Goal: Find specific page/section: Find specific page/section

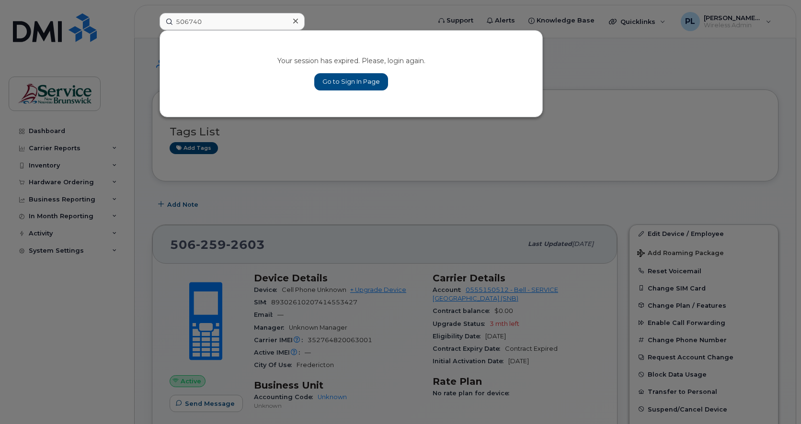
type input "506740"
click at [355, 81] on link "Go to Sign In Page" at bounding box center [351, 81] width 74 height 17
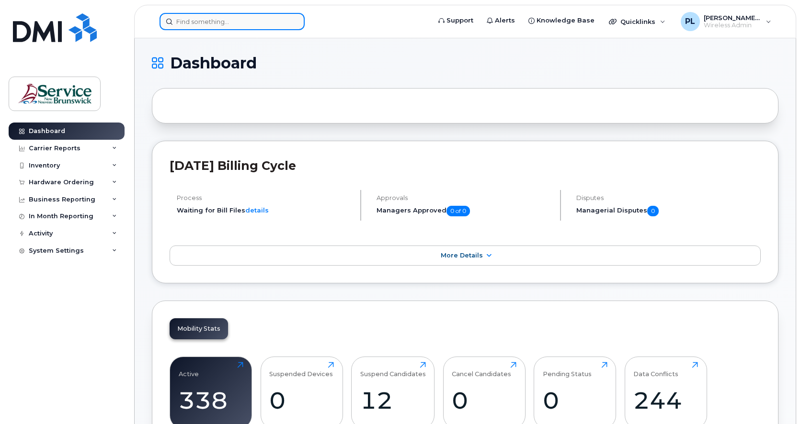
click at [246, 23] on input at bounding box center [232, 21] width 145 height 17
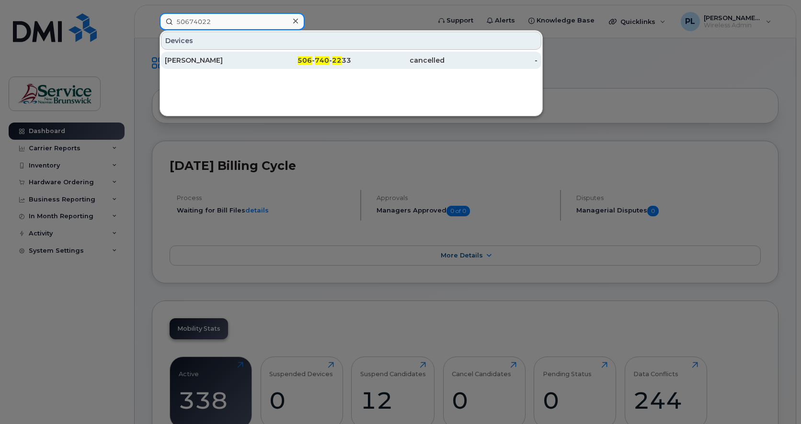
type input "50674022"
drag, startPoint x: 288, startPoint y: 56, endPoint x: 307, endPoint y: 65, distance: 21.0
click at [288, 56] on div "506 - 740 - 22 33" at bounding box center [304, 61] width 93 height 10
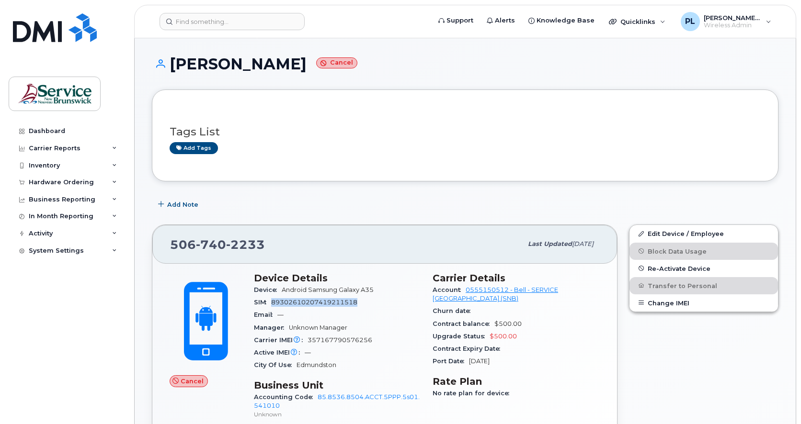
drag, startPoint x: 372, startPoint y: 304, endPoint x: 275, endPoint y: 301, distance: 97.8
click at [275, 301] on div "SIM 89302610207419211518" at bounding box center [337, 303] width 167 height 12
copy span "89302610207419211518"
drag, startPoint x: 7, startPoint y: 290, endPoint x: 69, endPoint y: 205, distance: 105.3
click at [6, 291] on div "Dashboard Carrier Reports Monthly Billing Data Daily Data Pooling Data Behavior…" at bounding box center [65, 212] width 130 height 424
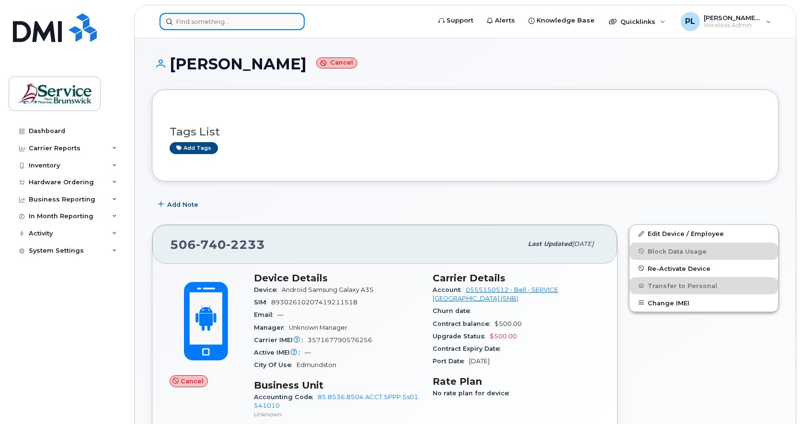
click at [209, 22] on input at bounding box center [232, 21] width 145 height 17
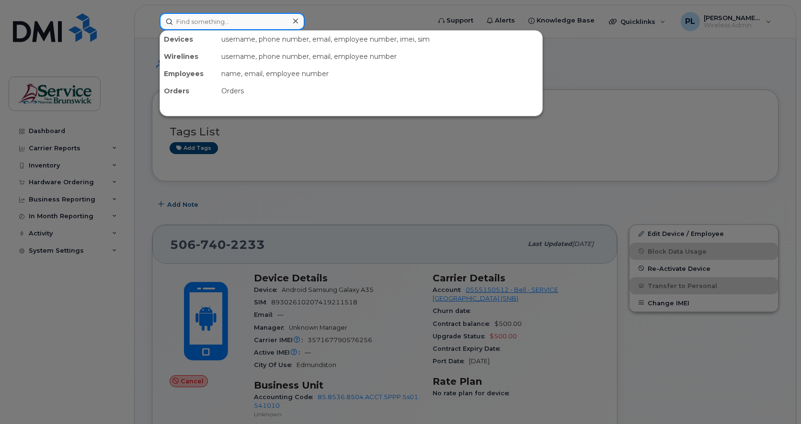
paste input "506 253 3955"
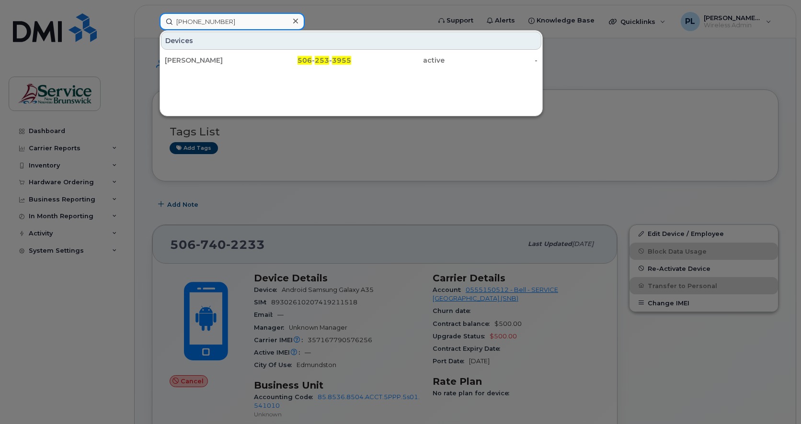
click at [209, 20] on input "506 253 3955" at bounding box center [232, 21] width 145 height 17
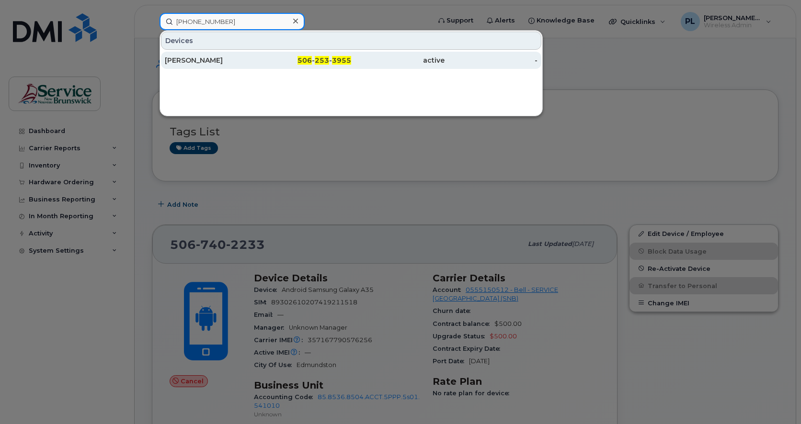
type input "506 253 3955"
click at [228, 58] on div "Babalola Koukpaki" at bounding box center [211, 61] width 93 height 10
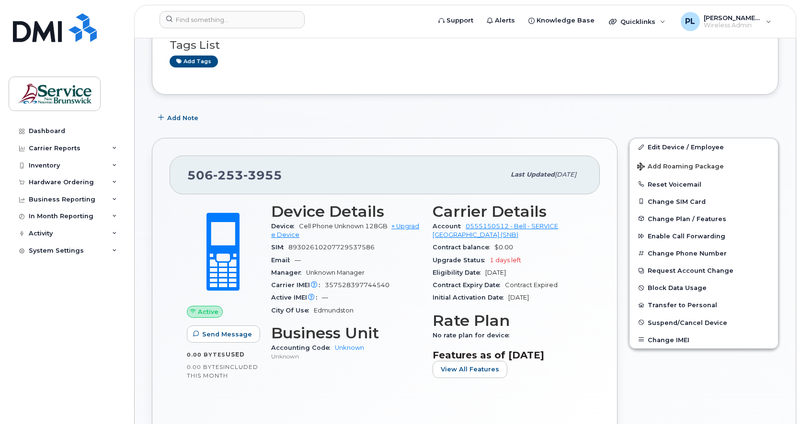
scroll to position [80, 0]
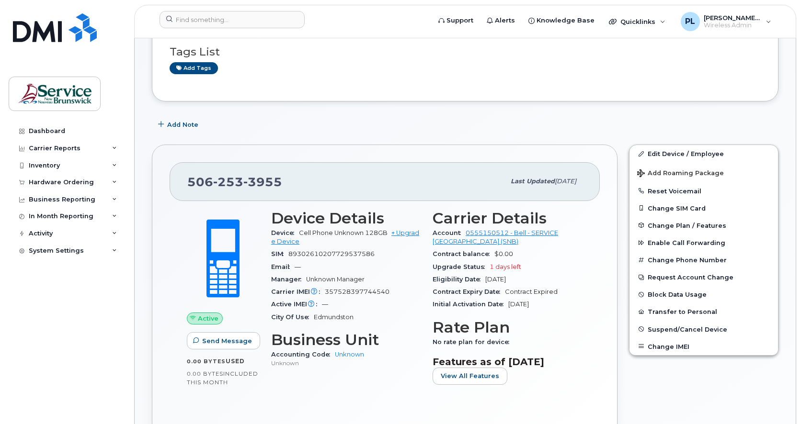
drag, startPoint x: 35, startPoint y: 278, endPoint x: 209, endPoint y: 143, distance: 219.8
click at [35, 278] on div "Dashboard Carrier Reports Monthly Billing Data Daily Data Pooling Data Behavior…" at bounding box center [68, 266] width 118 height 287
click at [207, 15] on input at bounding box center [232, 19] width 145 height 17
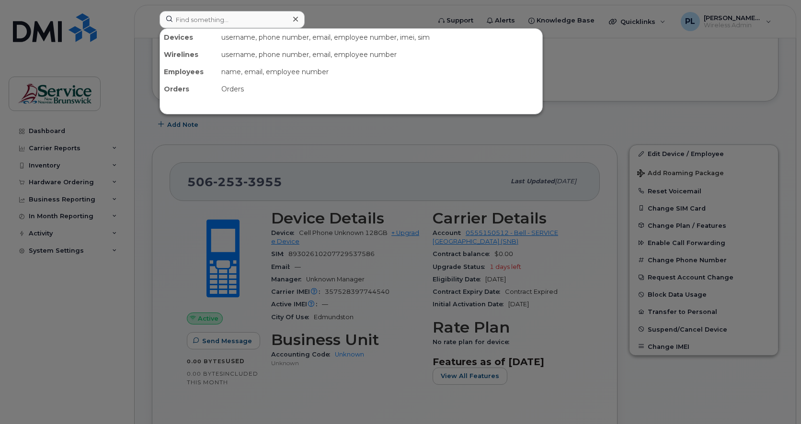
drag, startPoint x: 54, startPoint y: 292, endPoint x: 279, endPoint y: 166, distance: 258.4
click at [56, 289] on div at bounding box center [400, 212] width 801 height 424
click at [255, 24] on input at bounding box center [232, 19] width 145 height 17
paste input "506 252 3629"
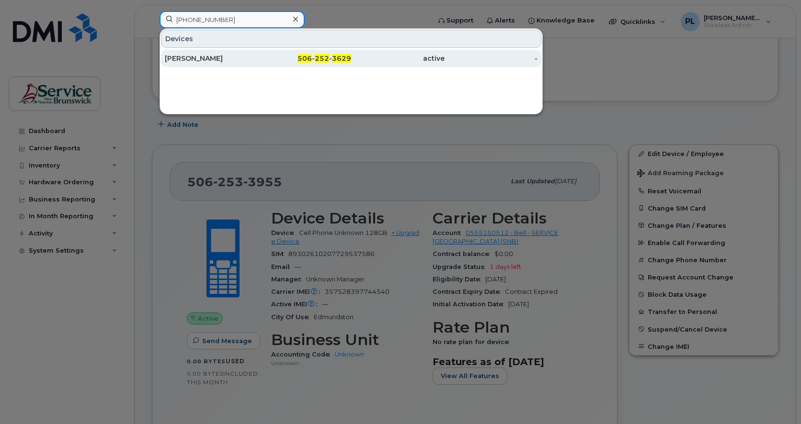
type input "506 252 3629"
click at [319, 58] on span "252" at bounding box center [322, 58] width 14 height 9
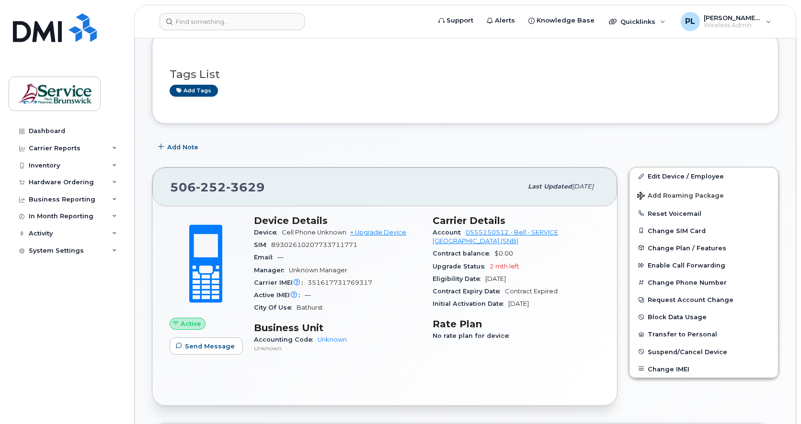
scroll to position [80, 0]
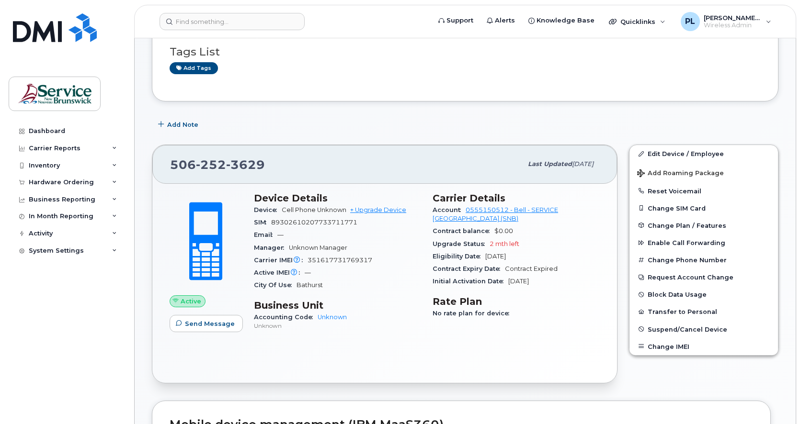
drag, startPoint x: 13, startPoint y: 299, endPoint x: 236, endPoint y: 96, distance: 300.8
click at [19, 298] on div "Dashboard Carrier Reports Monthly Billing Data Daily Data Pooling Data Behavior…" at bounding box center [68, 266] width 118 height 287
click at [247, 28] on input at bounding box center [232, 21] width 145 height 17
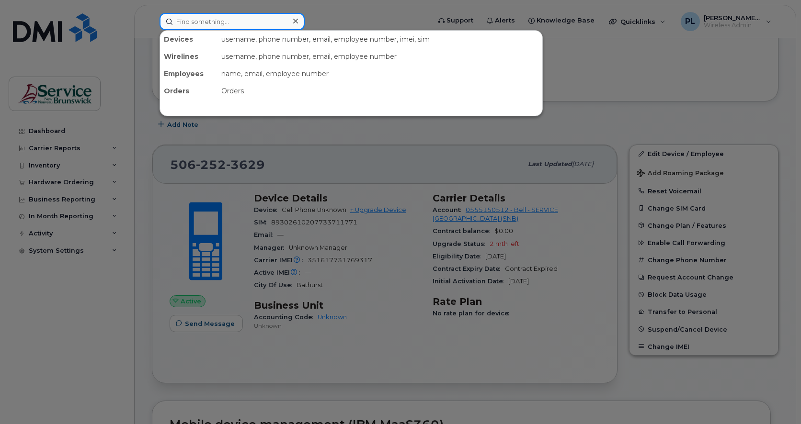
paste input "506 987 5783"
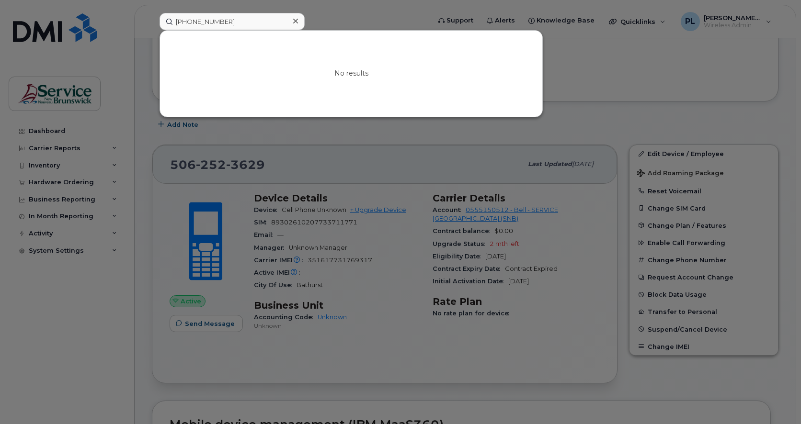
drag, startPoint x: 47, startPoint y: 303, endPoint x: 122, endPoint y: 325, distance: 77.9
click at [48, 303] on div at bounding box center [400, 212] width 801 height 424
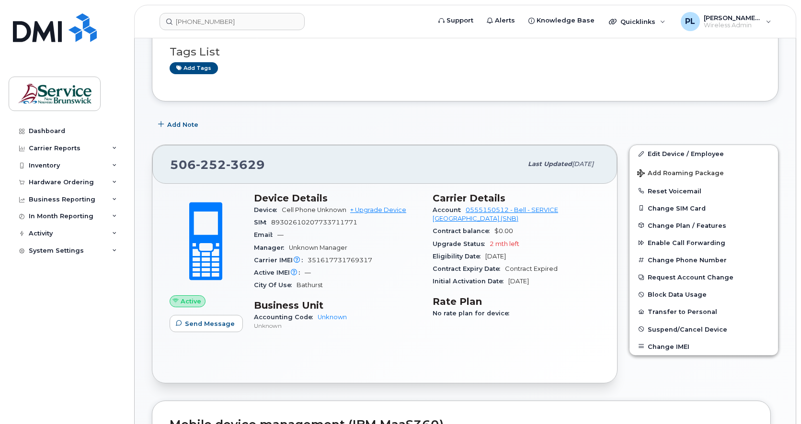
click at [45, 328] on div "Dashboard Carrier Reports Monthly Billing Data Daily Data Pooling Data Behavior…" at bounding box center [68, 266] width 118 height 287
click at [231, 24] on input "506 987 5783" at bounding box center [232, 21] width 145 height 17
paste input "506 987 5783"
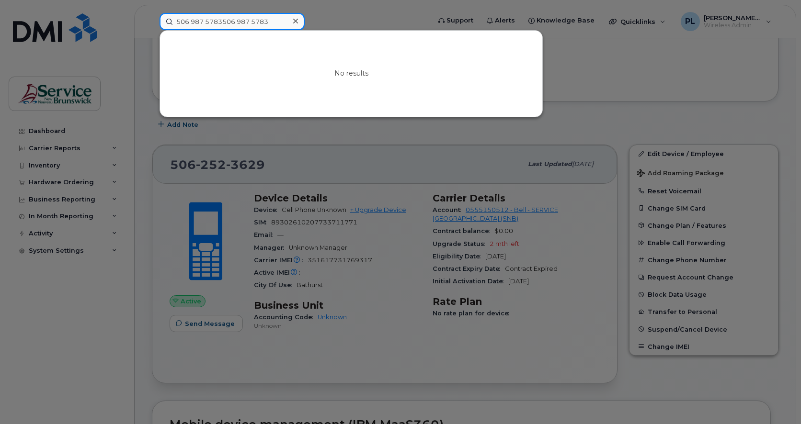
paste input
drag, startPoint x: 234, startPoint y: 23, endPoint x: 141, endPoint y: 20, distance: 93.0
click at [152, 20] on div "506 987 5783 No results" at bounding box center [292, 21] width 280 height 17
type input "terri but"
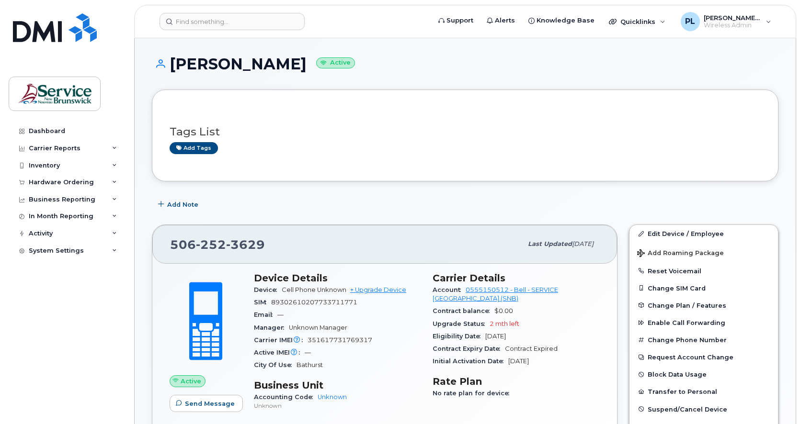
click at [41, 329] on div "Dashboard Carrier Reports Monthly Billing Data Daily Data Pooling Data Behavior…" at bounding box center [68, 266] width 118 height 287
click at [247, 27] on input at bounding box center [232, 21] width 145 height 17
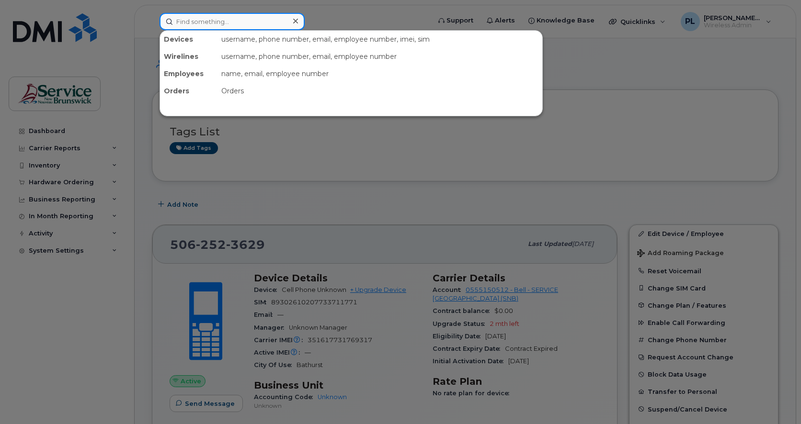
paste input "506 253 7548"
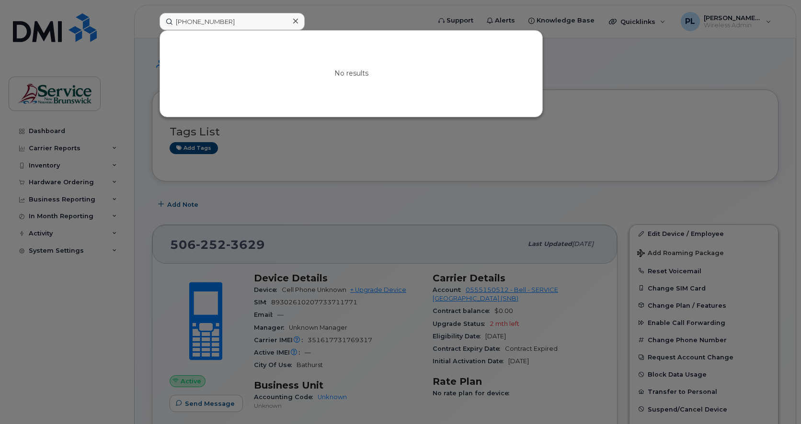
click at [39, 328] on div at bounding box center [400, 212] width 801 height 424
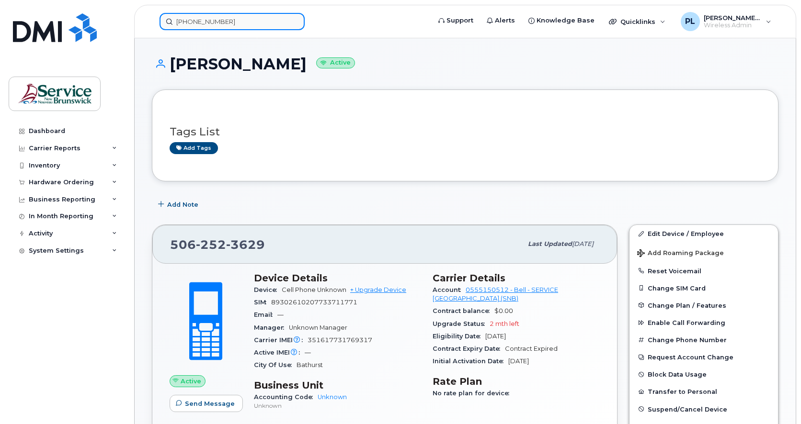
click at [227, 26] on input "506 253 7548" at bounding box center [232, 21] width 145 height 17
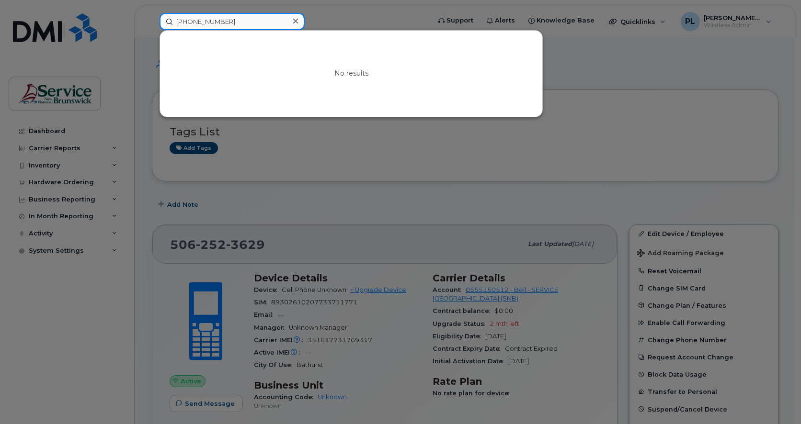
paste input "760 1860"
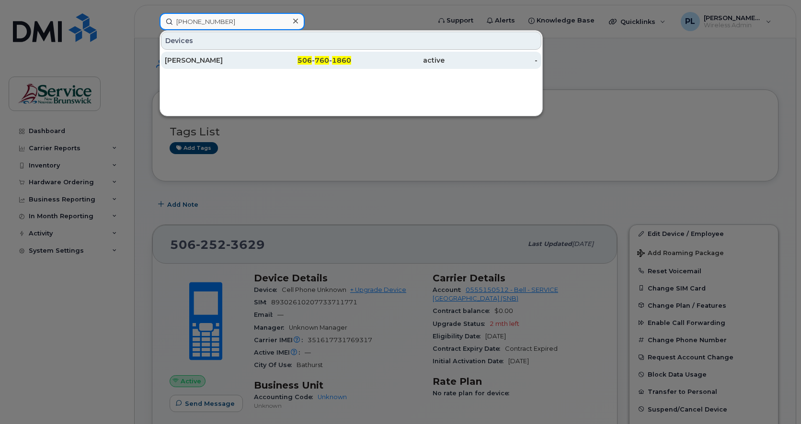
type input "506 760 1860"
click at [251, 57] on div "[PERSON_NAME]" at bounding box center [211, 61] width 93 height 10
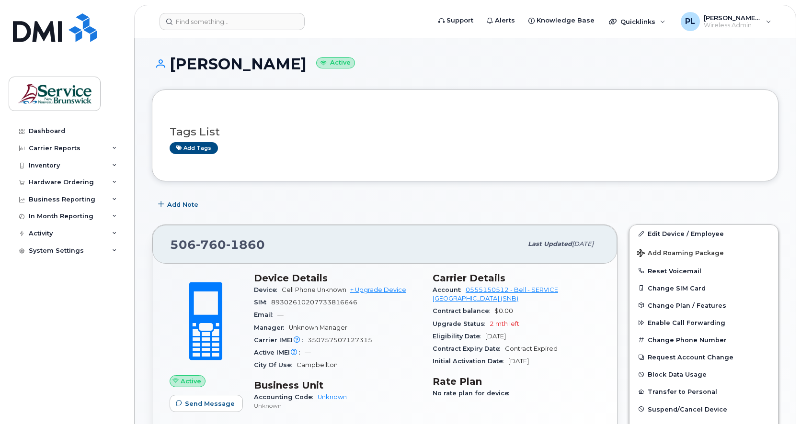
drag, startPoint x: 100, startPoint y: 304, endPoint x: 240, endPoint y: 98, distance: 248.9
click at [100, 303] on div "Dashboard Carrier Reports Monthly Billing Data Daily Data Pooling Data Behavior…" at bounding box center [68, 266] width 118 height 287
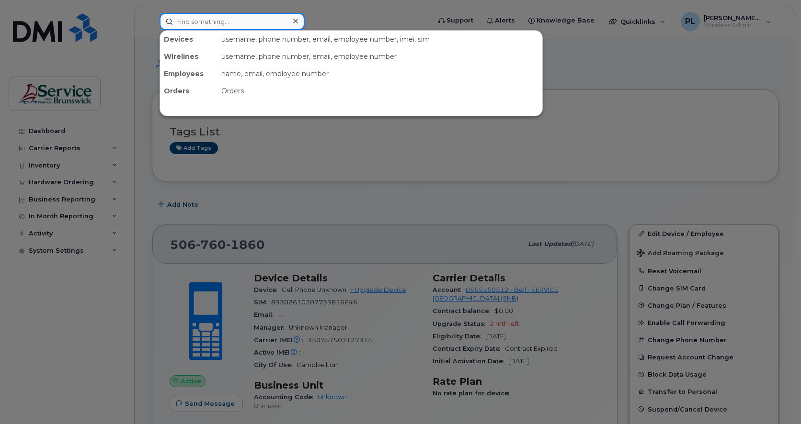
click at [260, 17] on input at bounding box center [232, 21] width 145 height 17
paste input "[PHONE_NUMBER]"
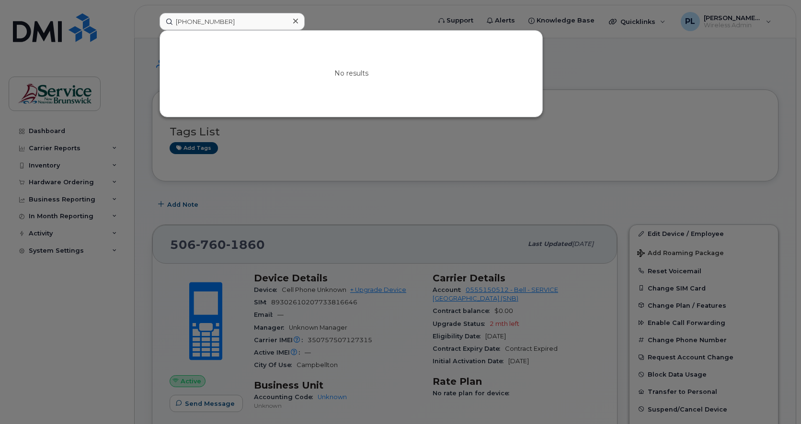
click at [61, 359] on div at bounding box center [400, 212] width 801 height 424
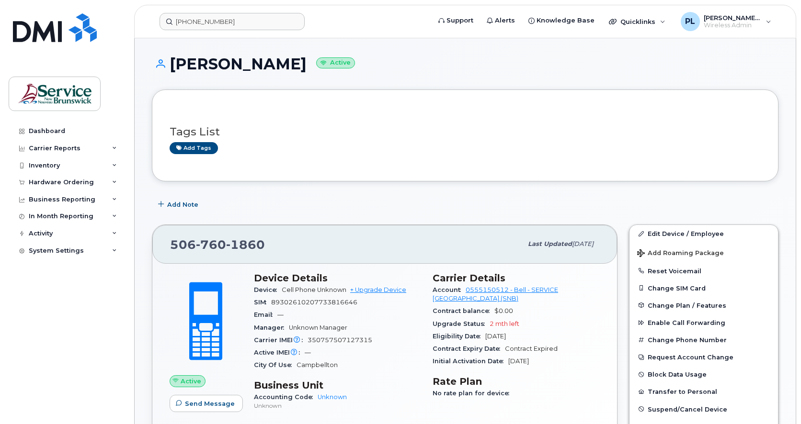
drag, startPoint x: 47, startPoint y: 304, endPoint x: 63, endPoint y: 281, distance: 28.2
click at [49, 301] on div "Dashboard Carrier Reports Monthly Billing Data Daily Data Pooling Data Behavior…" at bounding box center [68, 266] width 118 height 287
click at [230, 23] on input "[PHONE_NUMBER]" at bounding box center [232, 21] width 145 height 17
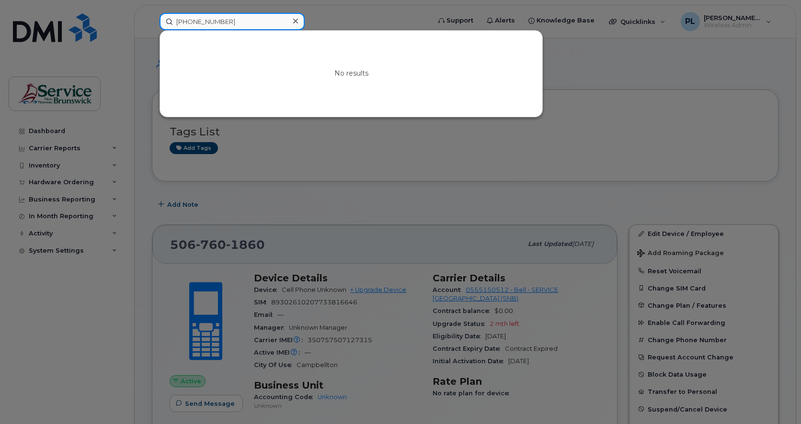
click at [230, 23] on input "[PHONE_NUMBER]" at bounding box center [232, 21] width 145 height 17
paste input "06 252 3286"
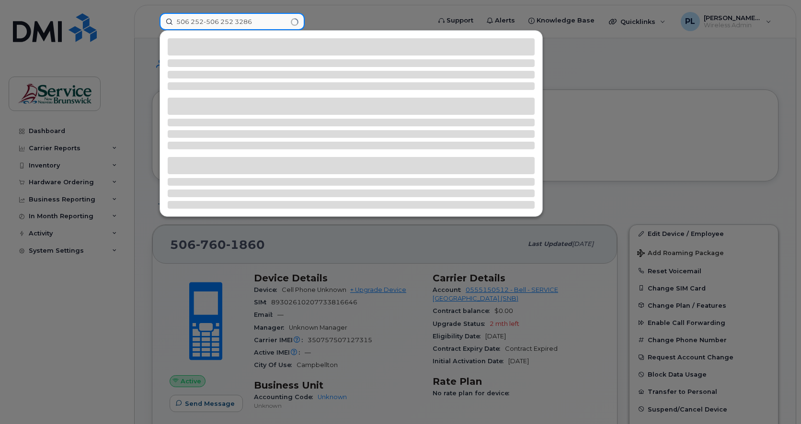
paste input
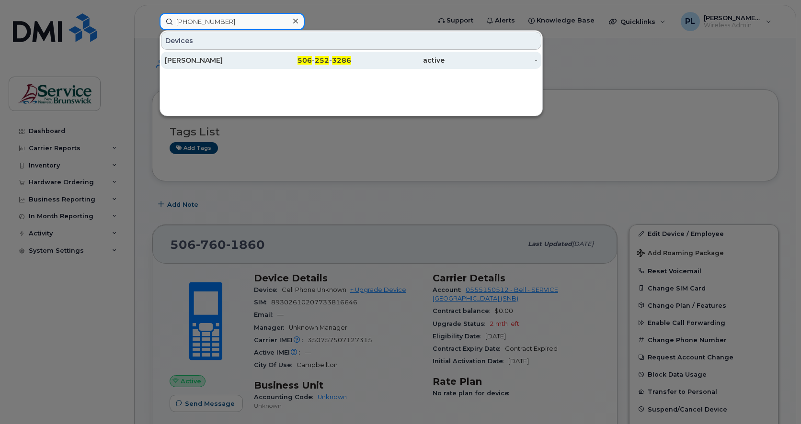
type input "506 252 3286"
click at [297, 54] on div "506 - 252 - 3286" at bounding box center [304, 60] width 93 height 17
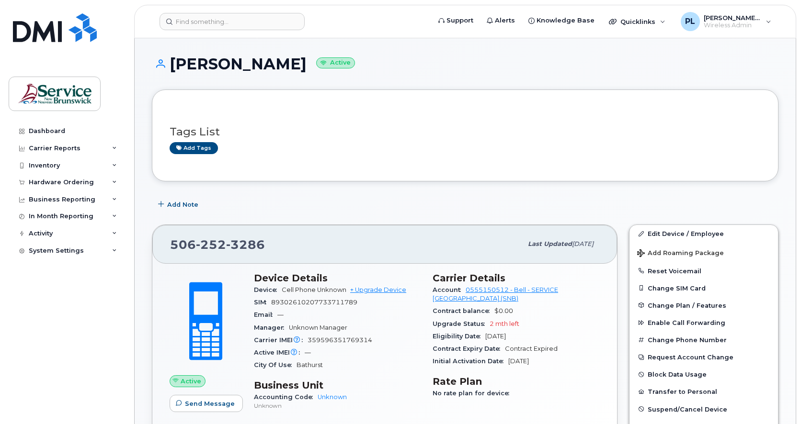
drag, startPoint x: 40, startPoint y: 304, endPoint x: 58, endPoint y: 294, distance: 20.6
click at [43, 302] on div "Dashboard Carrier Reports Monthly Billing Data Daily Data Pooling Data Behavior…" at bounding box center [68, 266] width 118 height 287
click at [246, 24] on input at bounding box center [232, 21] width 145 height 17
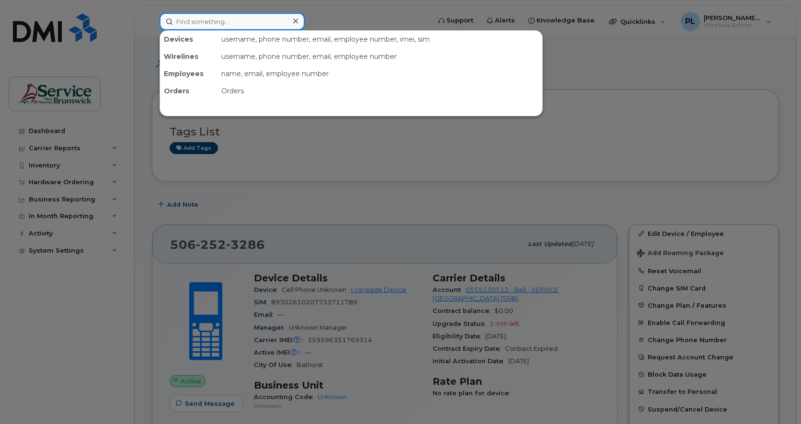
paste input "[PHONE_NUMBER]"
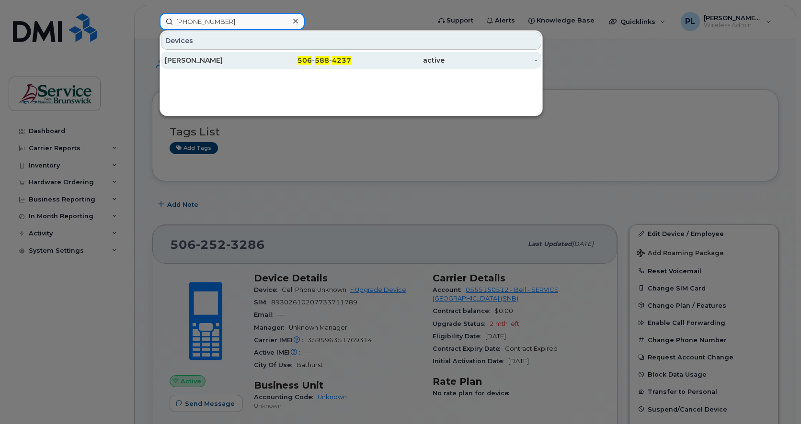
type input "[PHONE_NUMBER]"
click at [278, 65] on div "506 - 588 - 4237" at bounding box center [304, 61] width 93 height 10
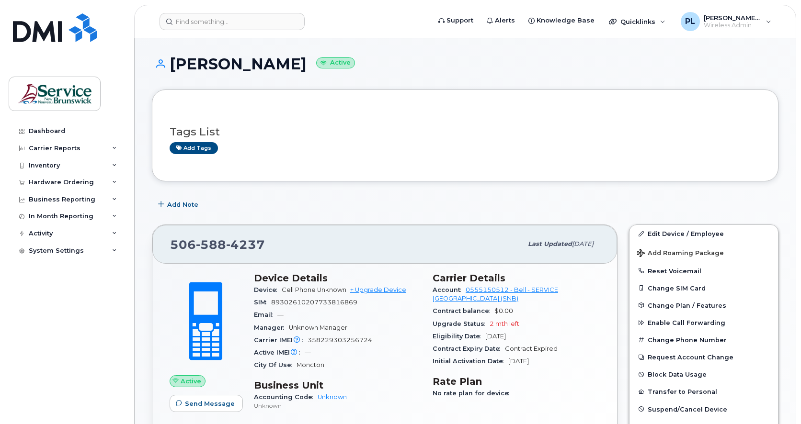
drag, startPoint x: 40, startPoint y: 331, endPoint x: 324, endPoint y: 67, distance: 387.5
click at [40, 331] on div "Dashboard Carrier Reports Monthly Billing Data Daily Data Pooling Data Behavior…" at bounding box center [68, 266] width 118 height 287
click at [229, 24] on input at bounding box center [232, 21] width 145 height 17
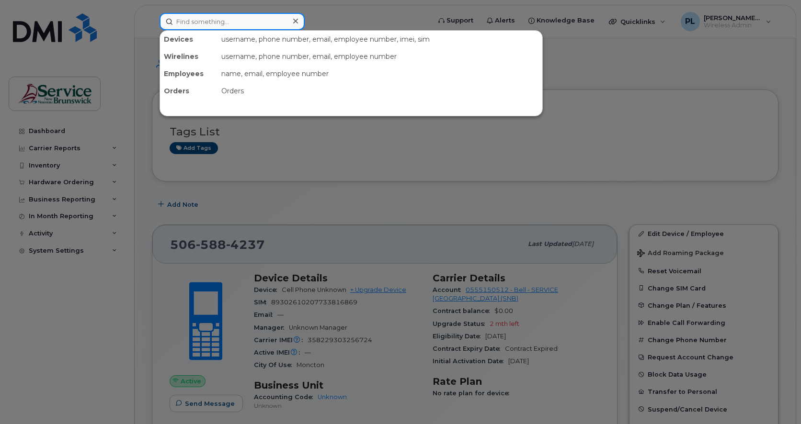
paste input "506 870 0256"
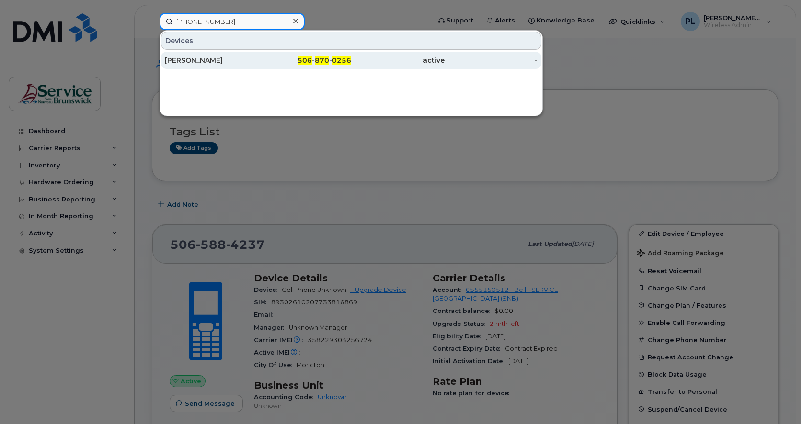
type input "506 870 0256"
click at [279, 53] on div "506 - 870 - 0256" at bounding box center [304, 60] width 93 height 17
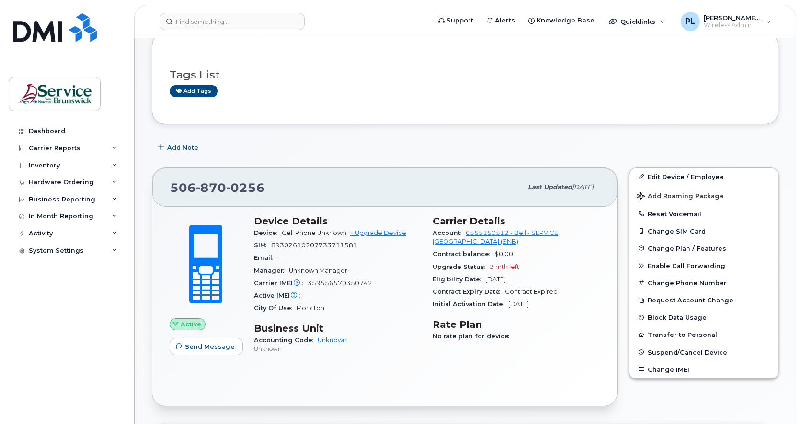
scroll to position [80, 0]
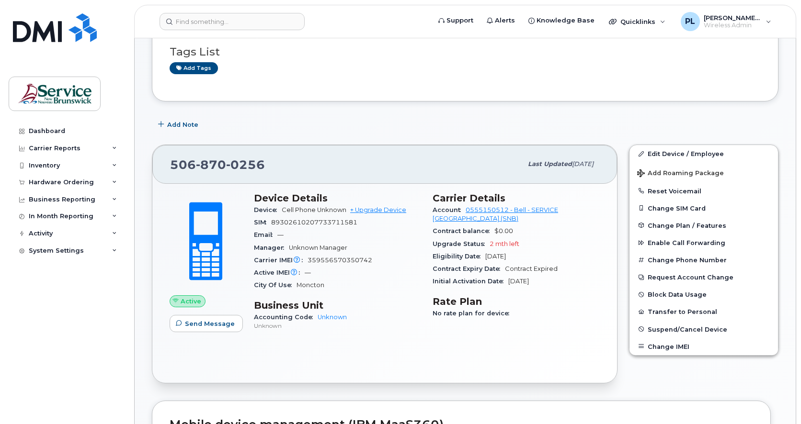
drag, startPoint x: 27, startPoint y: 370, endPoint x: 86, endPoint y: 233, distance: 149.1
click at [27, 370] on div "Dashboard Carrier Reports Monthly Billing Data Daily Data Pooling Data Behavior…" at bounding box center [68, 266] width 118 height 287
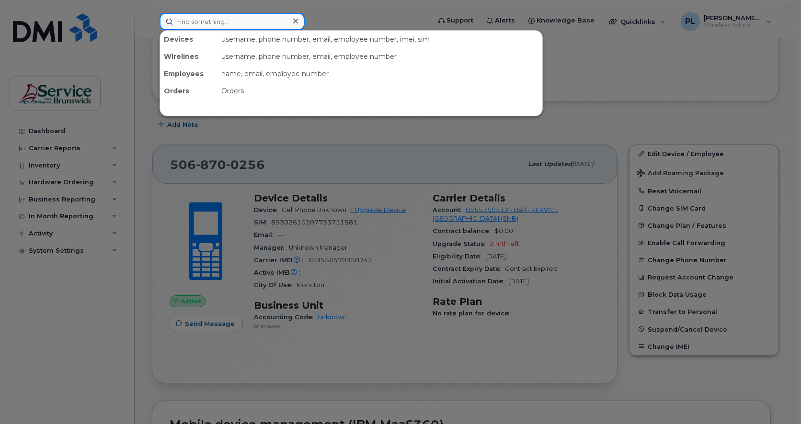
click at [214, 20] on input at bounding box center [232, 21] width 145 height 17
paste input "[PHONE_NUMBER]"
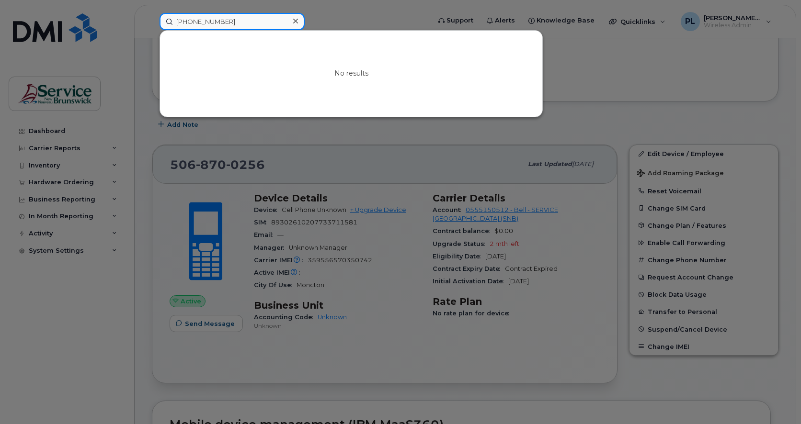
type input "[PHONE_NUMBER]"
